Goal: Book appointment/travel/reservation

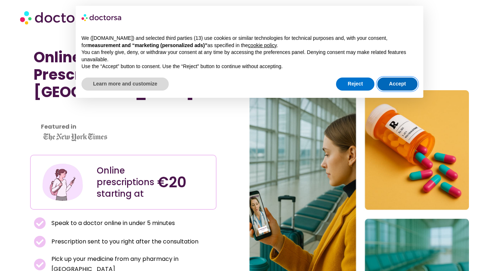
click at [399, 87] on button "Accept" at bounding box center [397, 83] width 40 height 13
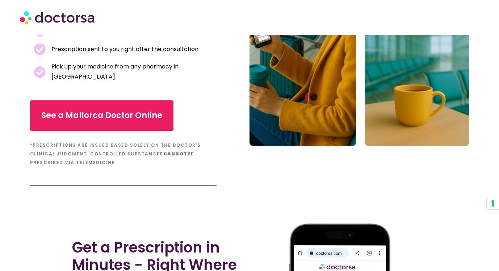
scroll to position [193, 0]
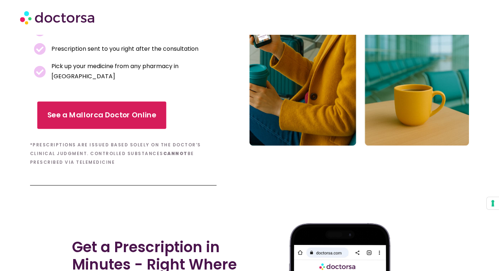
click at [90, 101] on link "See a Mallorca Doctor Online" at bounding box center [101, 115] width 129 height 28
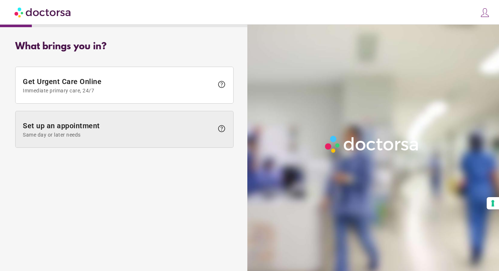
click at [98, 129] on span "Set up an appointment Same day or later needs" at bounding box center [118, 129] width 191 height 16
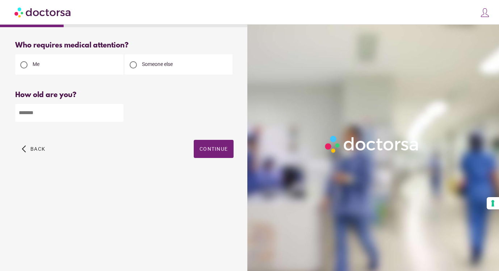
click at [85, 110] on input "number" at bounding box center [69, 113] width 108 height 18
